Goal: Task Accomplishment & Management: Manage account settings

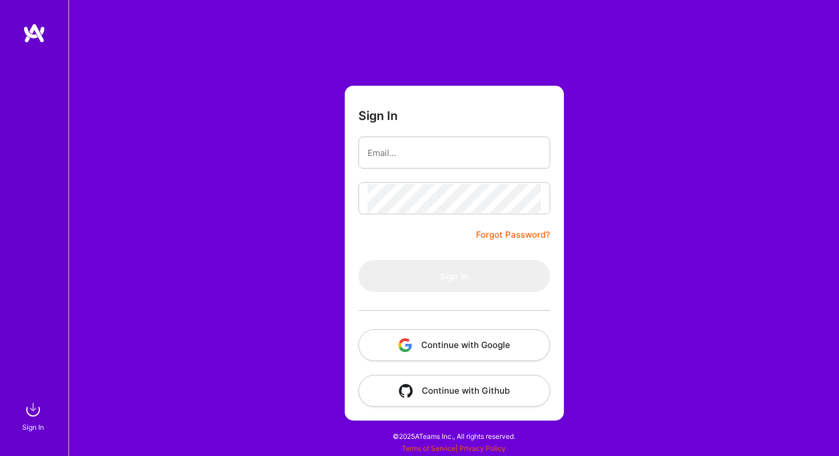
type input "[EMAIL_ADDRESS][DOMAIN_NAME]"
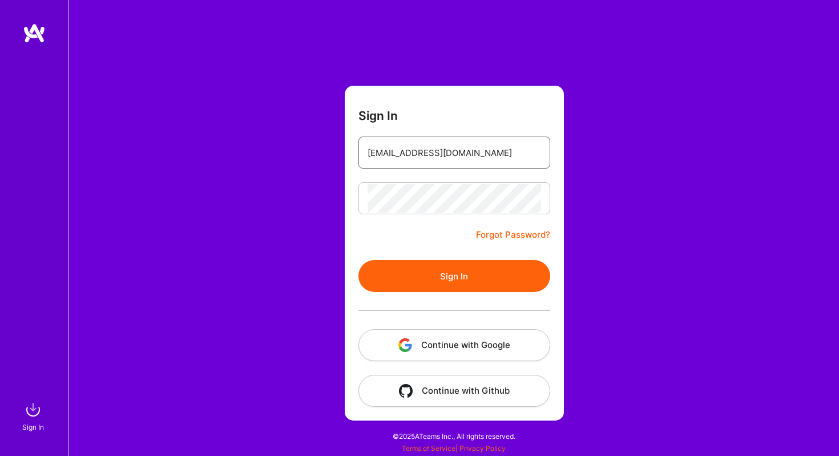
click at [429, 282] on button "Sign In" at bounding box center [454, 276] width 192 height 32
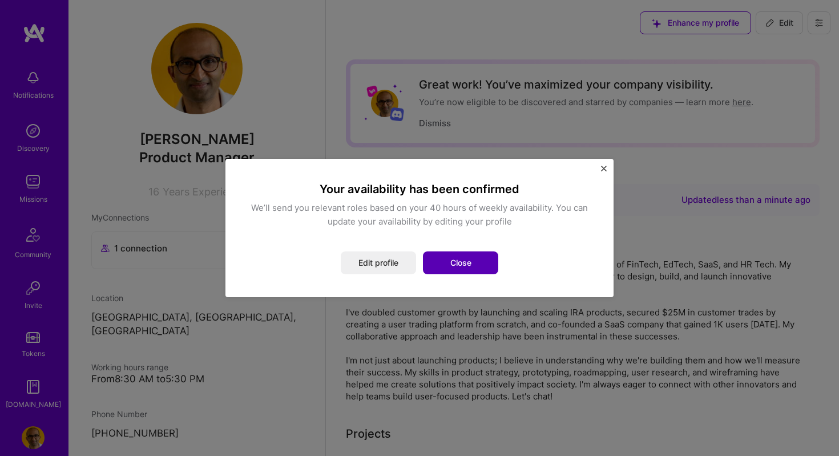
click at [457, 263] on button "Close" at bounding box center [460, 262] width 75 height 23
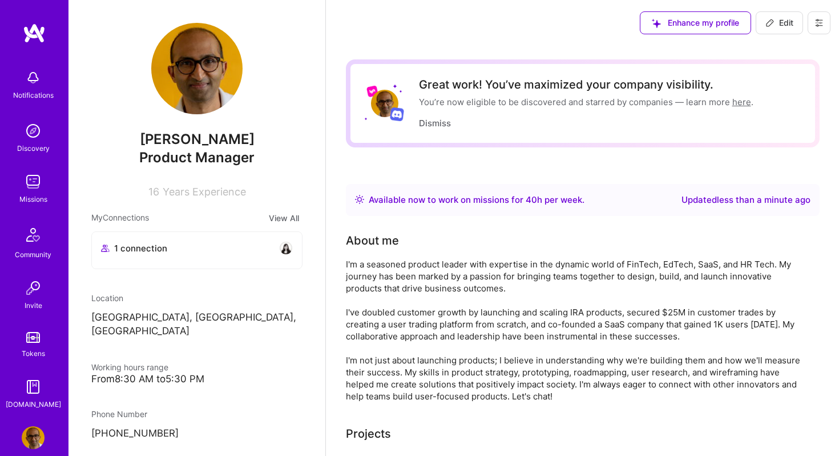
click at [40, 186] on img at bounding box center [33, 181] width 23 height 23
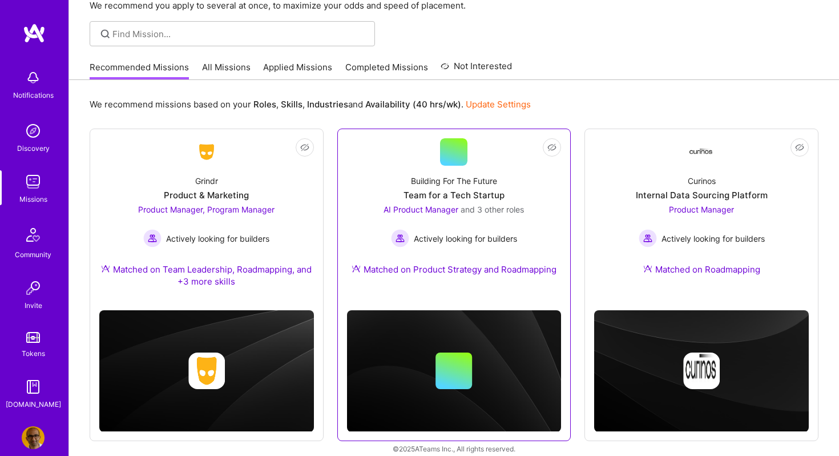
scroll to position [76, 0]
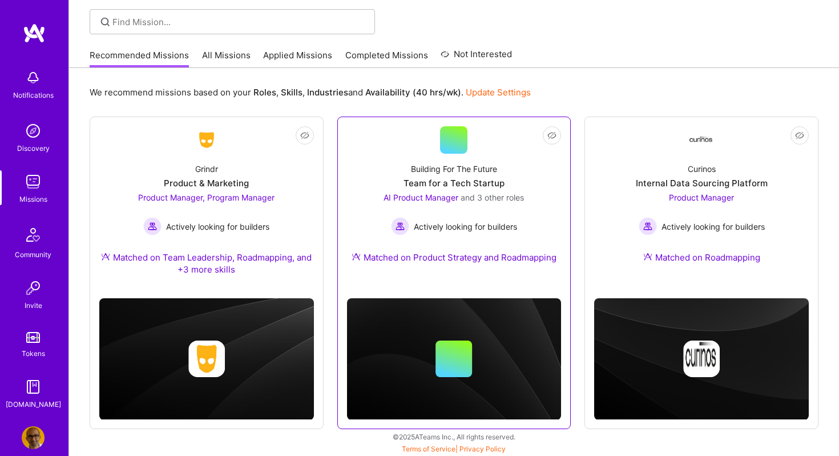
click at [481, 189] on div "Building For The Future Team for a Tech Startup AI Product Manager and 3 other …" at bounding box center [454, 215] width 215 height 123
